Goal: Navigation & Orientation: Find specific page/section

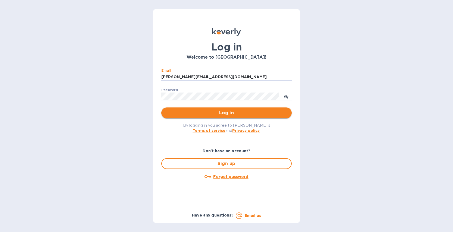
click at [222, 113] on span "Log in" at bounding box center [227, 113] width 122 height 7
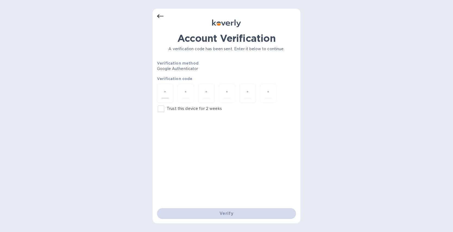
click at [169, 98] on div at bounding box center [165, 93] width 16 height 19
type input "3"
type input "9"
type input "6"
type input "3"
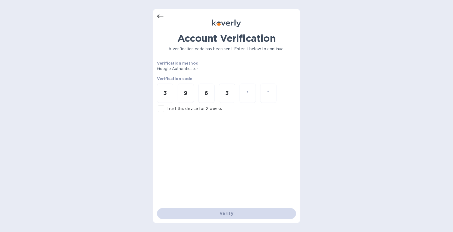
type input "3"
type input "4"
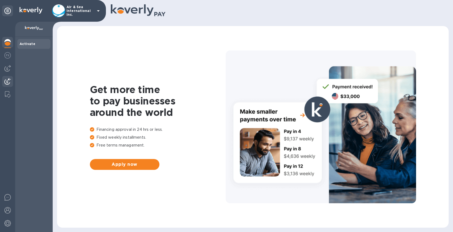
click at [5, 83] on img at bounding box center [7, 81] width 7 height 7
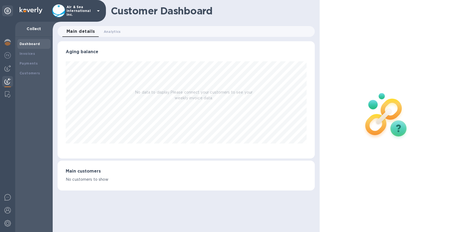
scroll to position [117, 257]
click at [30, 64] on b "Payments" at bounding box center [29, 63] width 18 height 4
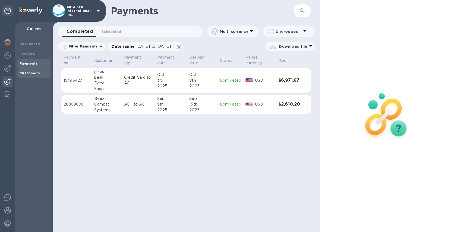
click at [34, 73] on b "Customers" at bounding box center [30, 73] width 21 height 4
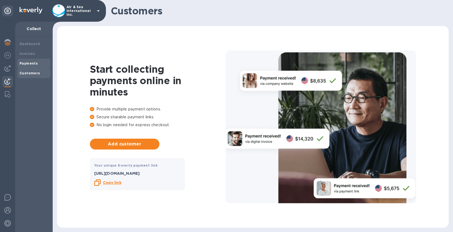
click at [33, 66] on div "Payments" at bounding box center [34, 63] width 29 height 5
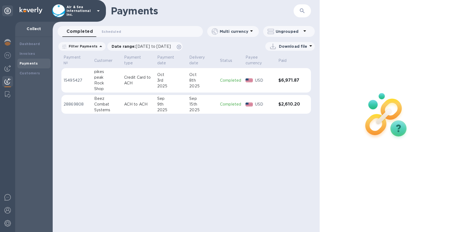
click at [100, 10] on icon at bounding box center [98, 11] width 7 height 7
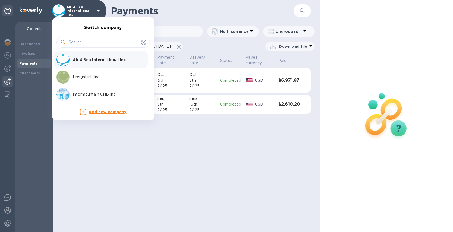
click at [28, 41] on div at bounding box center [226, 116] width 453 height 232
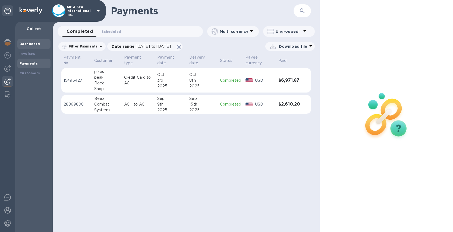
click at [32, 43] on b "Dashboard" at bounding box center [30, 44] width 21 height 4
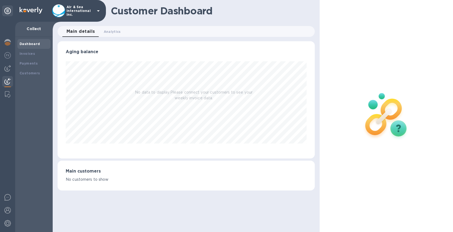
scroll to position [117, 257]
click at [10, 56] on img at bounding box center [7, 55] width 7 height 7
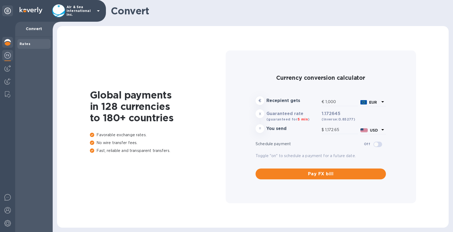
click at [3, 42] on div at bounding box center [7, 43] width 11 height 12
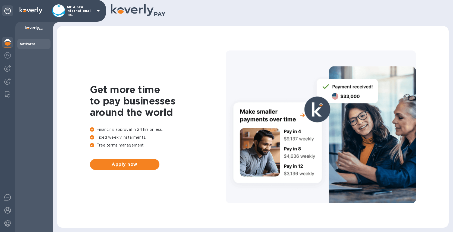
click at [46, 30] on p at bounding box center [34, 29] width 29 height 6
click at [98, 10] on icon at bounding box center [98, 11] width 7 height 7
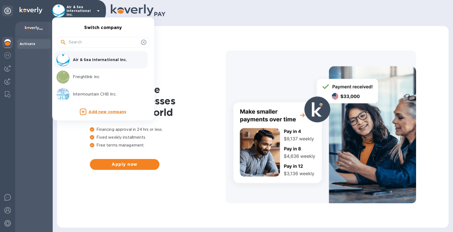
click at [34, 83] on div at bounding box center [226, 116] width 453 height 232
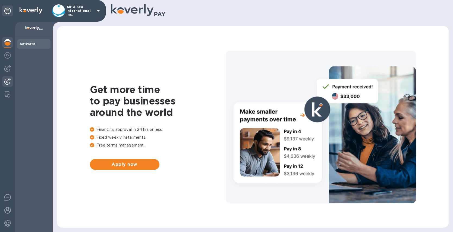
click at [7, 81] on img at bounding box center [7, 81] width 7 height 7
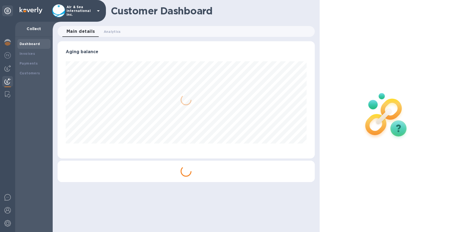
scroll to position [117, 257]
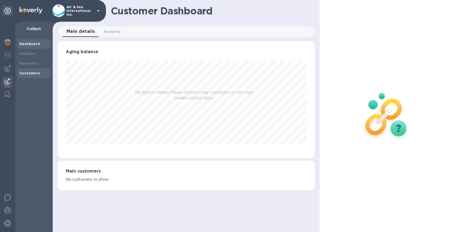
click at [29, 72] on b "Customers" at bounding box center [30, 73] width 21 height 4
